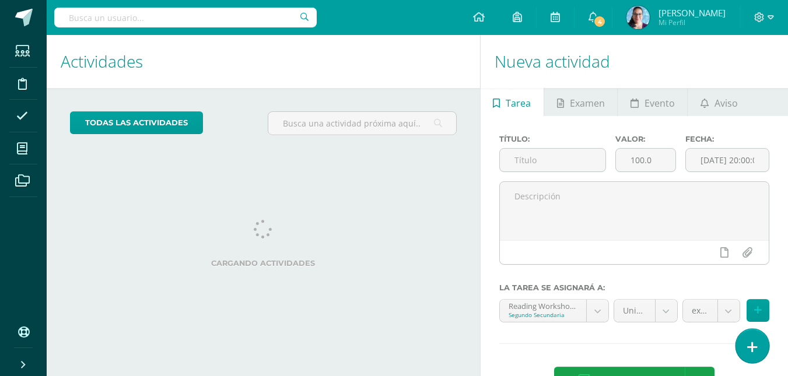
click at [751, 352] on icon at bounding box center [752, 347] width 11 height 13
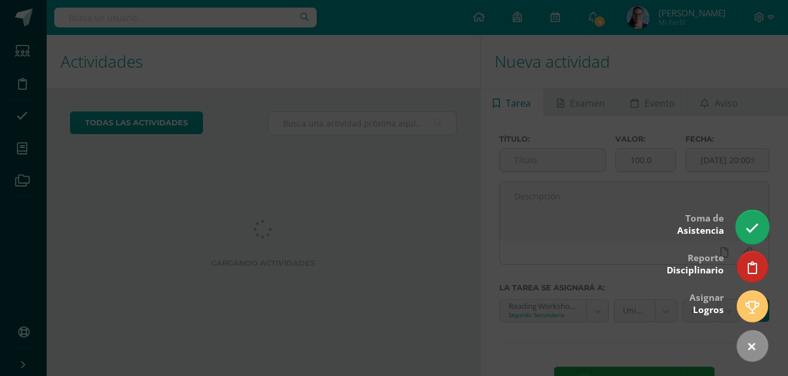
click at [748, 228] on icon at bounding box center [752, 228] width 13 height 13
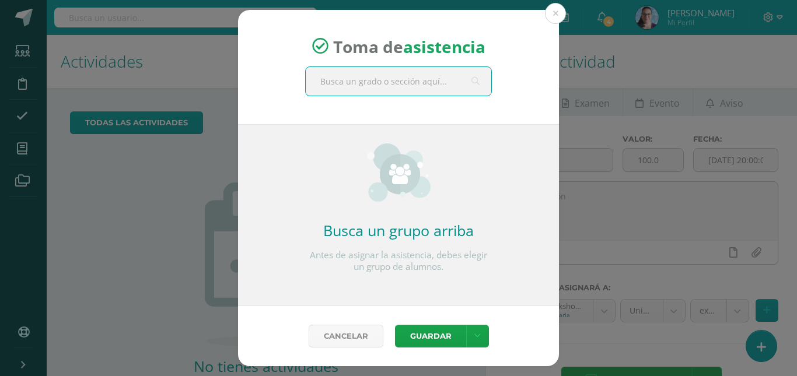
click at [424, 75] on input "text" at bounding box center [399, 81] width 186 height 29
type input "octavo"
click at [384, 82] on input "octavo" at bounding box center [399, 81] width 186 height 29
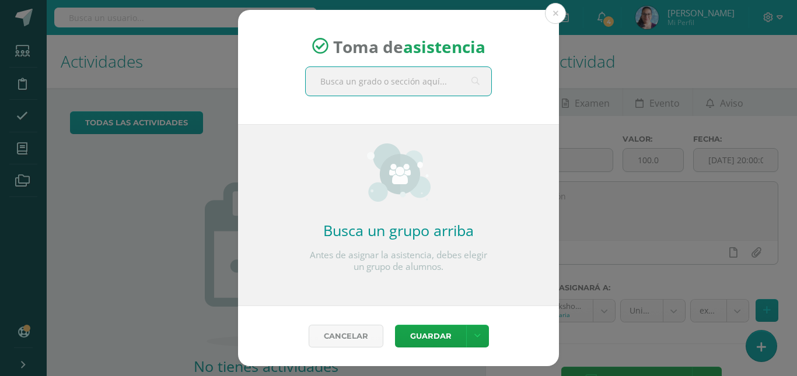
type input "8"
type input "o"
type input "segundo"
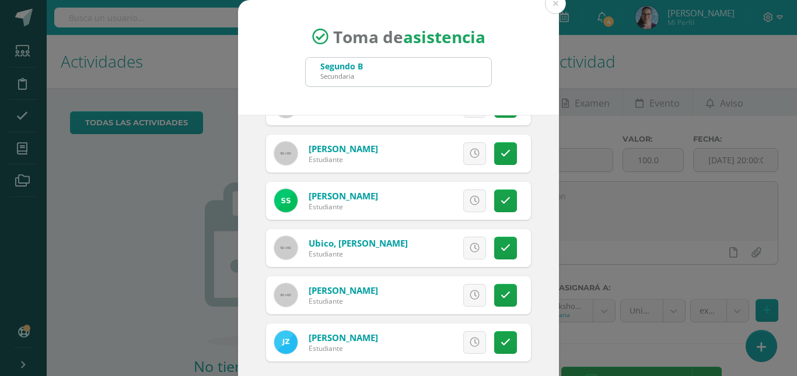
scroll to position [65, 0]
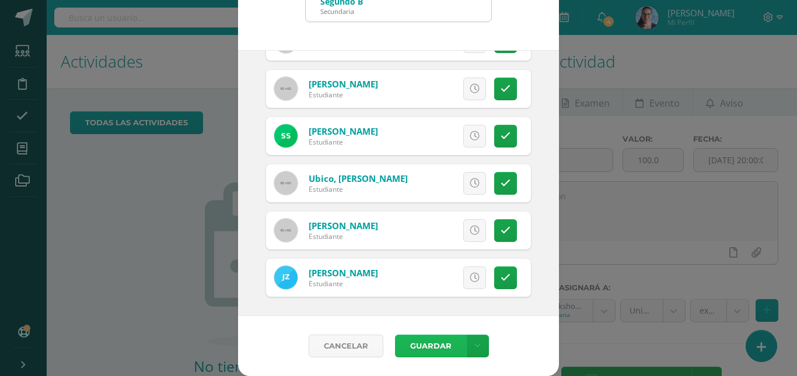
click at [425, 345] on button "Guardar" at bounding box center [430, 346] width 71 height 23
